Goal: Go to known website: Access a specific website the user already knows

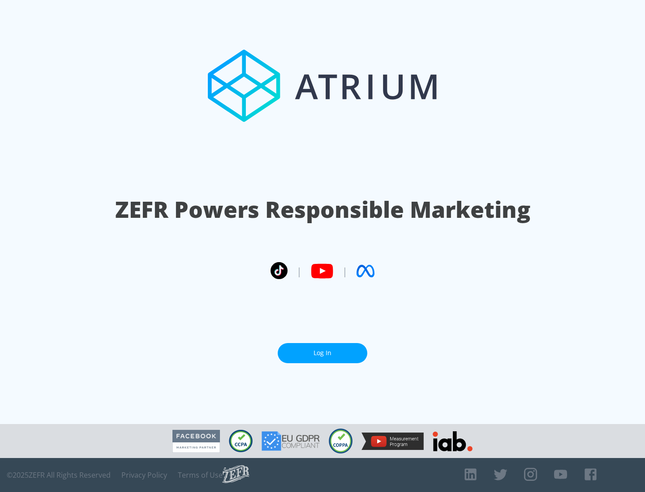
click at [322, 350] on link "Log In" at bounding box center [323, 353] width 90 height 20
